Goal: Information Seeking & Learning: Understand process/instructions

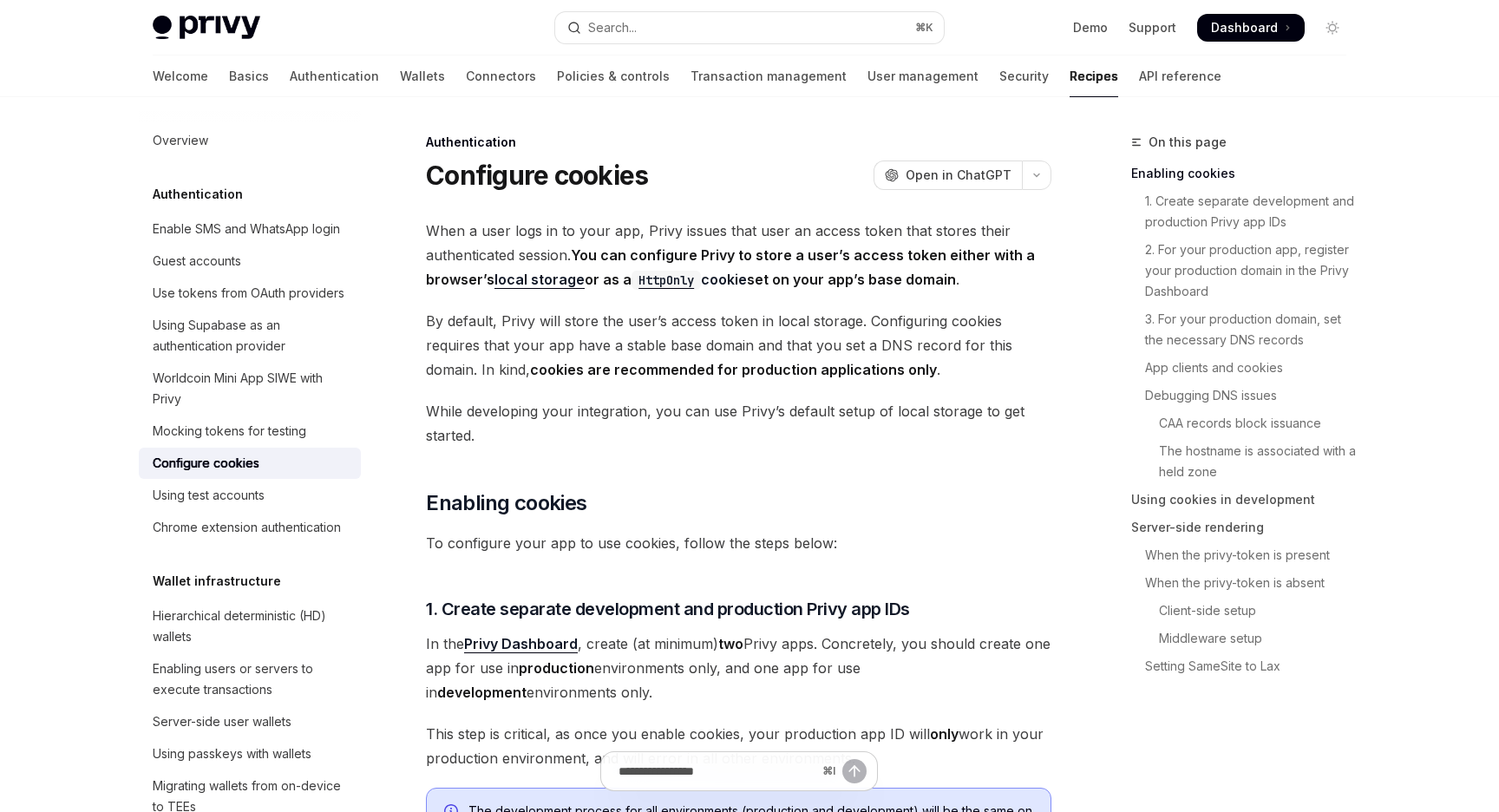
click at [1265, 33] on span "Dashboard" at bounding box center [1244, 27] width 67 height 17
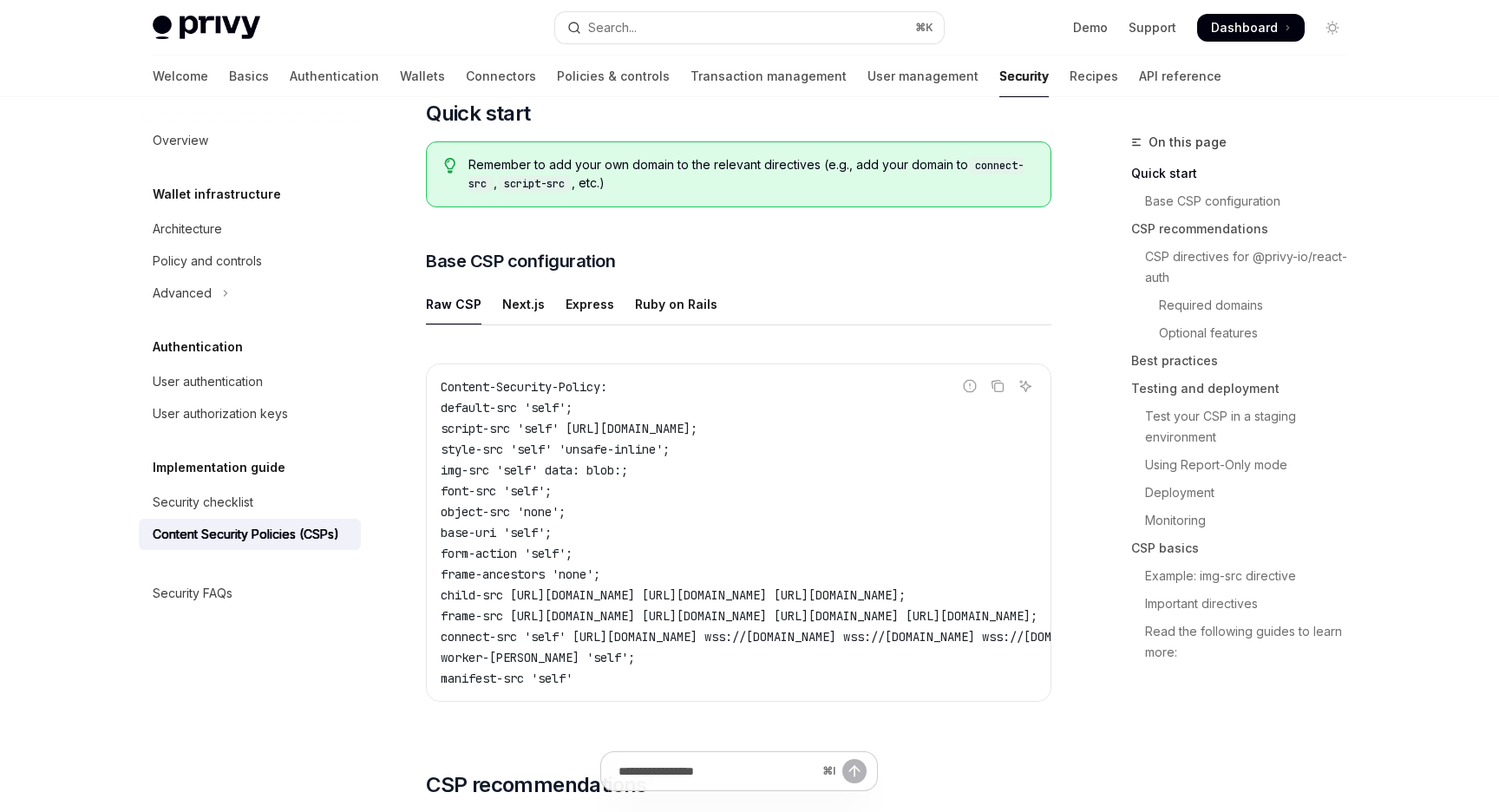
scroll to position [344, 0]
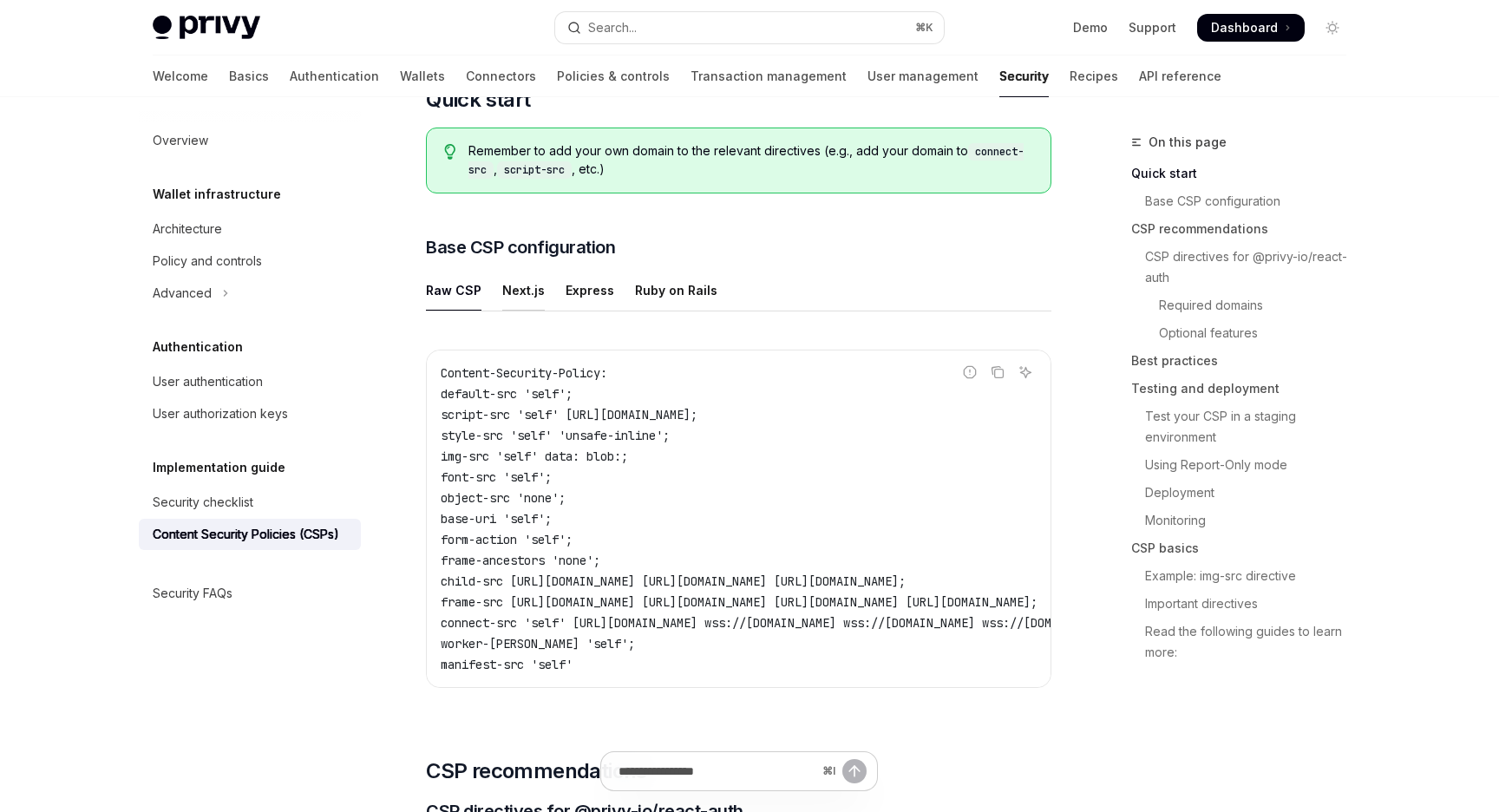
click at [515, 288] on div "Next.js" at bounding box center [523, 290] width 43 height 41
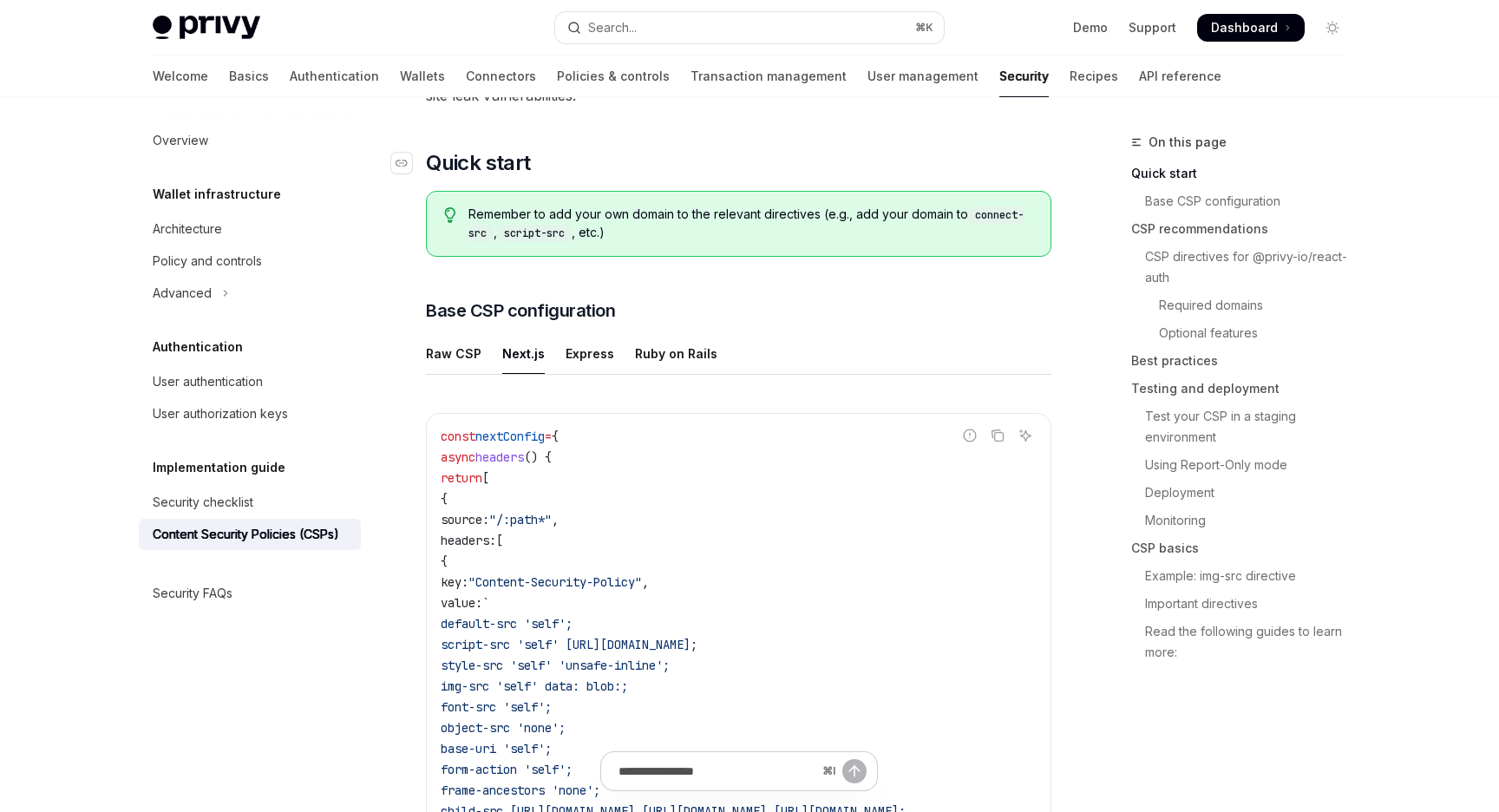
scroll to position [288, 0]
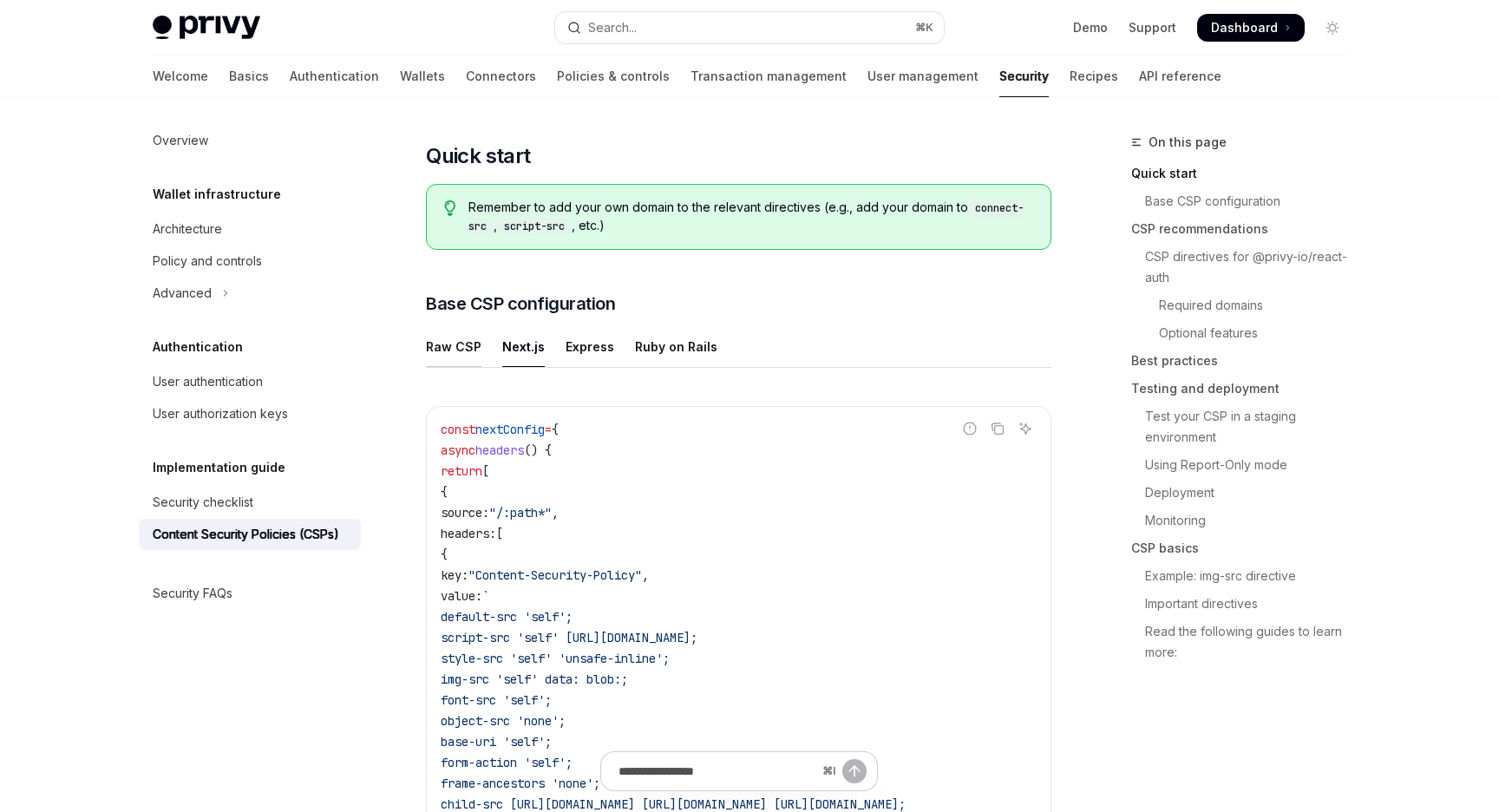
click at [452, 328] on div "Raw CSP" at bounding box center [454, 347] width 55 height 41
type textarea "*"
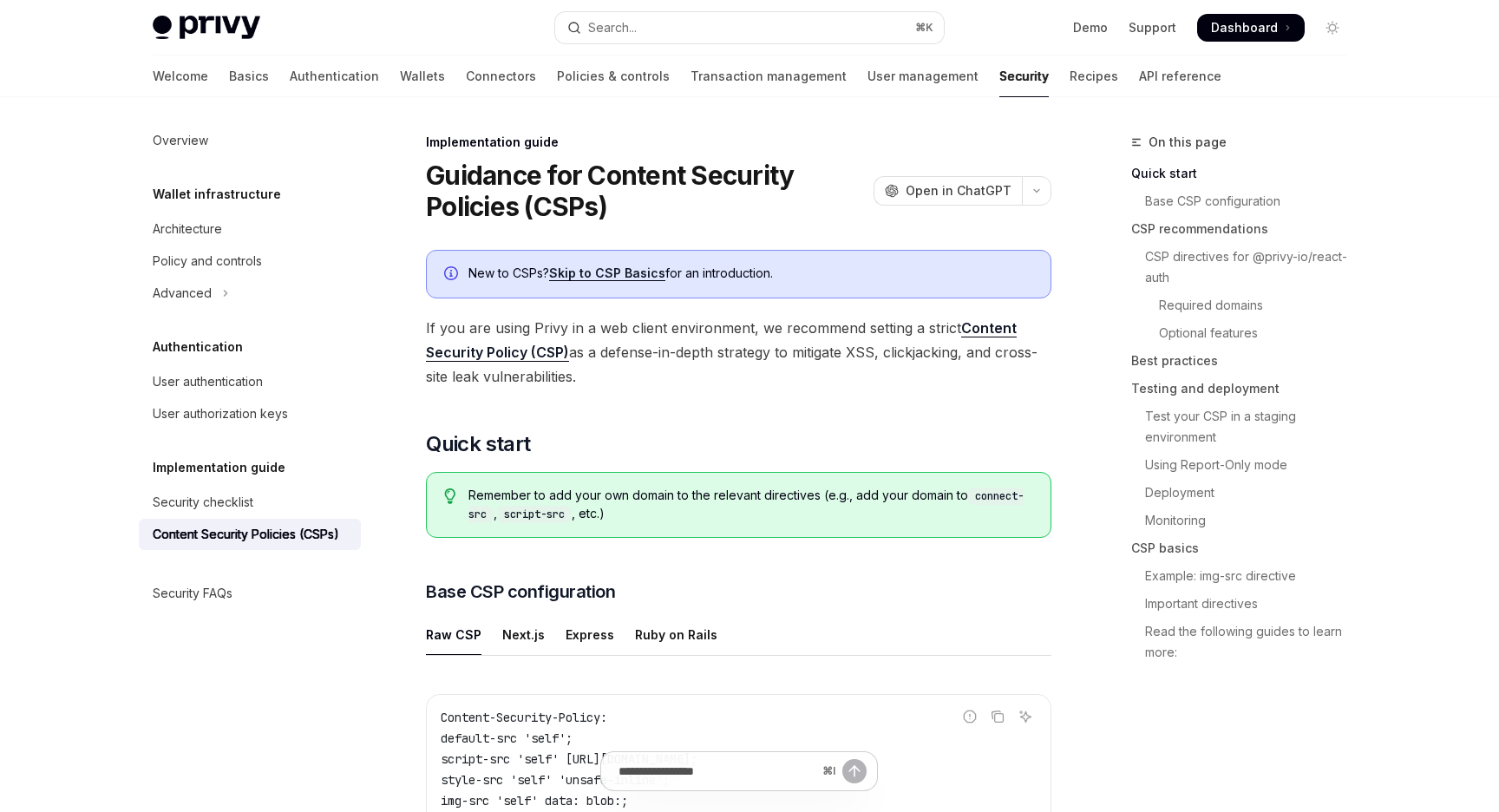
click at [608, 277] on link "Skip to CSP Basics" at bounding box center [607, 273] width 117 height 16
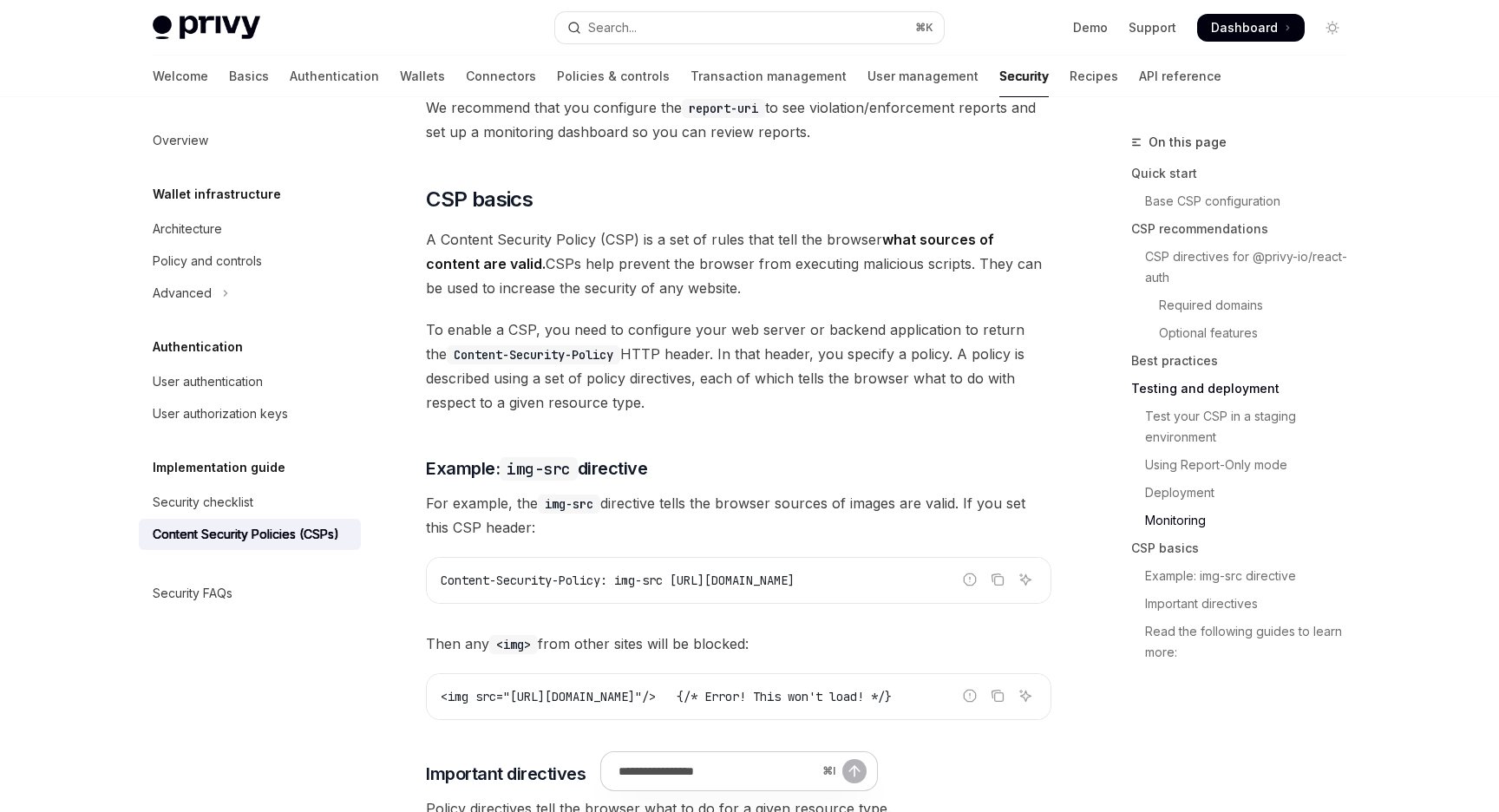
scroll to position [3667, 0]
